Goal: Task Accomplishment & Management: Manage account settings

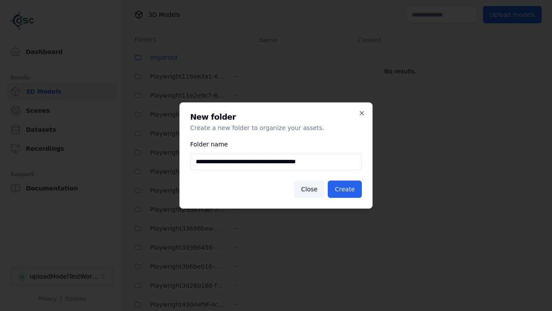
scroll to position [931, 0]
type input "**********"
click at [347, 189] on button "Create" at bounding box center [345, 188] width 34 height 17
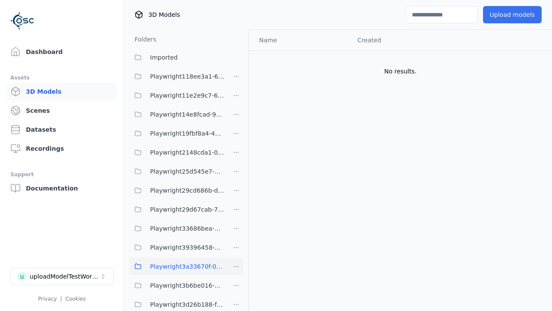
click at [515, 15] on button "Upload models" at bounding box center [512, 14] width 59 height 17
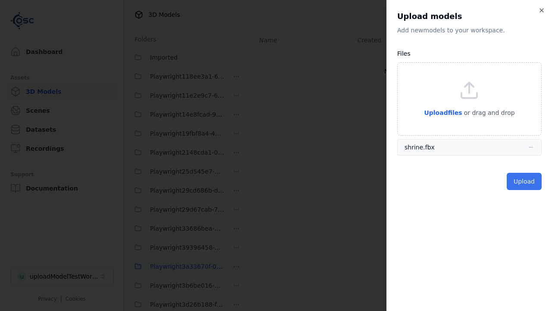
click at [526, 181] on button "Upload" at bounding box center [524, 181] width 35 height 17
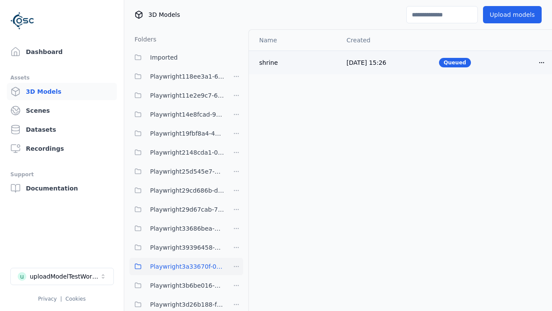
click at [542, 62] on html "Support Dashboard Assets 3D Models Scenes Datasets Recordings Support Documenta…" at bounding box center [276, 155] width 552 height 311
click at [523, 96] on div "Delete" at bounding box center [523, 96] width 51 height 14
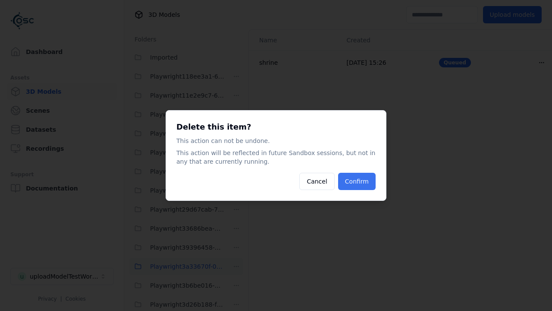
click at [358, 181] on button "Confirm" at bounding box center [357, 181] width 38 height 17
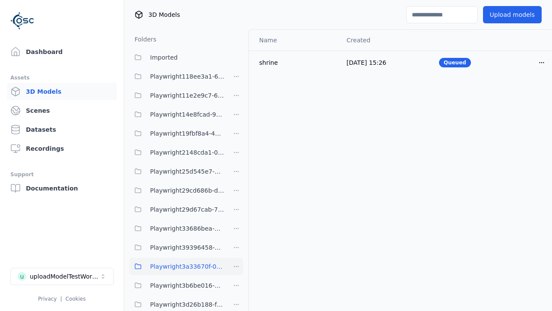
click at [236, 266] on html "Support Dashboard Assets 3D Models Scenes Datasets Recordings Support Documenta…" at bounding box center [276, 155] width 552 height 311
